Goal: Information Seeking & Learning: Learn about a topic

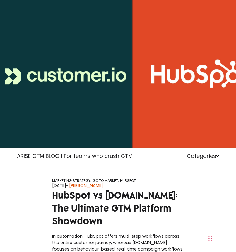
scroll to position [169, 0]
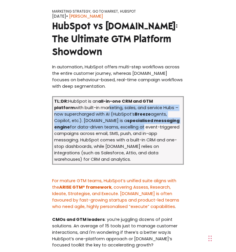
drag, startPoint x: 89, startPoint y: 111, endPoint x: 120, endPoint y: 131, distance: 36.9
click at [120, 131] on td "TL;DR: HubSpot is an all-in-one CRM and GTM platform with built-in marketing, s…" at bounding box center [118, 130] width 131 height 67
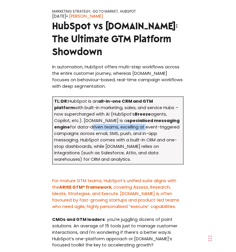
drag, startPoint x: 120, startPoint y: 131, endPoint x: 72, endPoint y: 132, distance: 48.1
click at [72, 132] on td "TL;DR: HubSpot is an all-in-one CRM and GTM platform with built-in marketing, s…" at bounding box center [118, 130] width 131 height 67
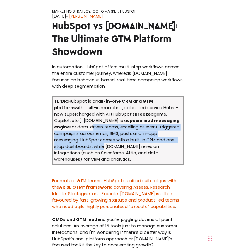
drag, startPoint x: 72, startPoint y: 132, endPoint x: 94, endPoint y: 149, distance: 28.2
click at [94, 149] on td "TL;DR: HubSpot is an all-in-one CRM and GTM platform with built-in marketing, s…" at bounding box center [118, 130] width 131 height 67
drag, startPoint x: 94, startPoint y: 149, endPoint x: 58, endPoint y: 138, distance: 37.7
click at [58, 138] on td "TL;DR: HubSpot is an all-in-one CRM and GTM platform with built-in marketing, s…" at bounding box center [118, 130] width 131 height 67
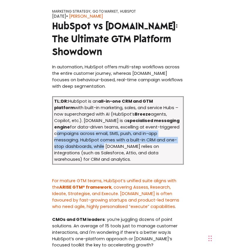
click at [58, 138] on td "TL;DR: HubSpot is an all-in-one CRM and GTM platform with built-in marketing, s…" at bounding box center [118, 130] width 131 height 67
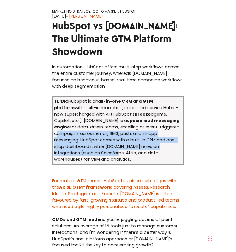
drag, startPoint x: 58, startPoint y: 138, endPoint x: 84, endPoint y: 154, distance: 30.4
click at [84, 154] on td "TL;DR: HubSpot is an all-in-one CRM and GTM platform with built-in marketing, s…" at bounding box center [118, 130] width 131 height 67
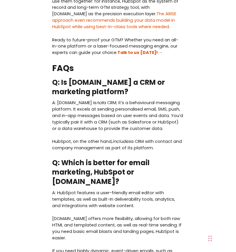
scroll to position [2436, 0]
